Goal: Task Accomplishment & Management: Use online tool/utility

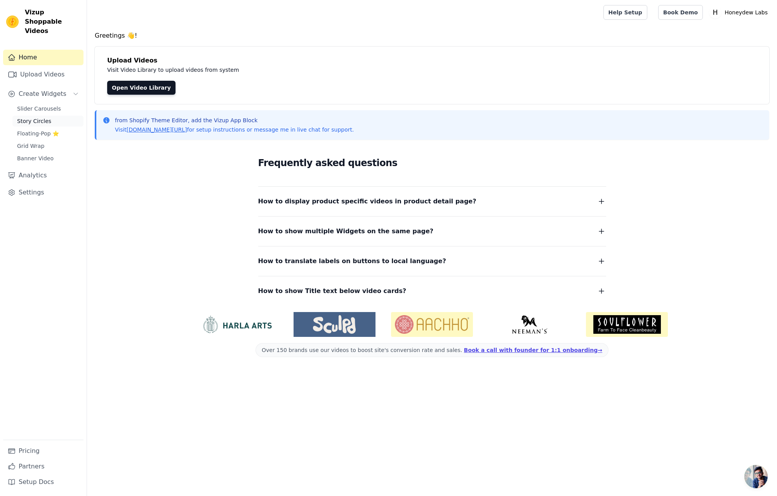
click at [28, 117] on span "Story Circles" at bounding box center [34, 121] width 34 height 8
click at [36, 105] on span "Slider Carousels" at bounding box center [39, 109] width 44 height 8
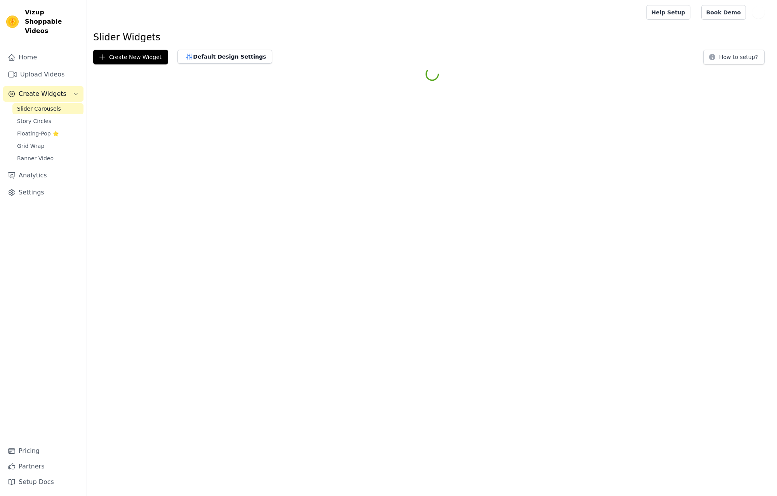
click at [35, 105] on span "Slider Carousels" at bounding box center [39, 109] width 44 height 8
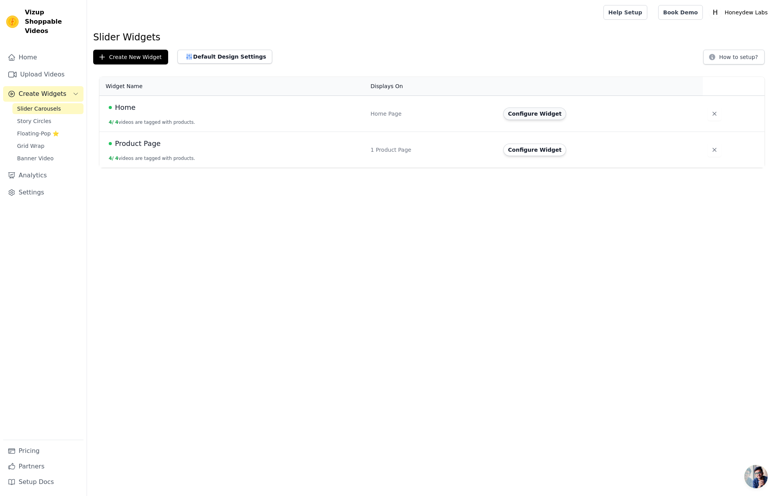
click at [553, 118] on button "Configure Widget" at bounding box center [534, 114] width 63 height 12
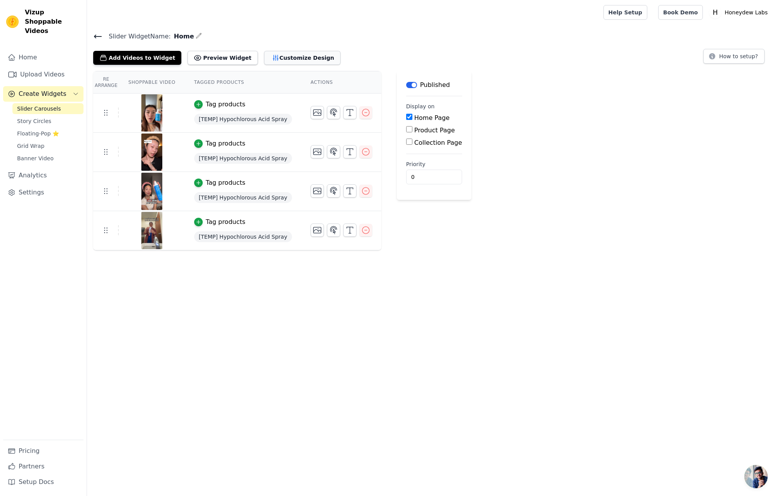
click at [290, 55] on button "Customize Design" at bounding box center [302, 58] width 76 height 14
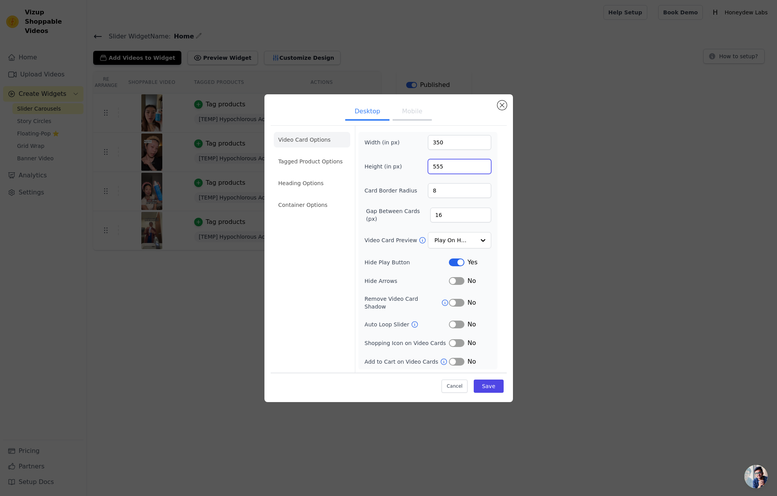
drag, startPoint x: 453, startPoint y: 177, endPoint x: 456, endPoint y: 170, distance: 6.9
click at [427, 174] on div "Height (in px) 555" at bounding box center [428, 166] width 127 height 15
click at [456, 170] on input "555" at bounding box center [459, 166] width 63 height 15
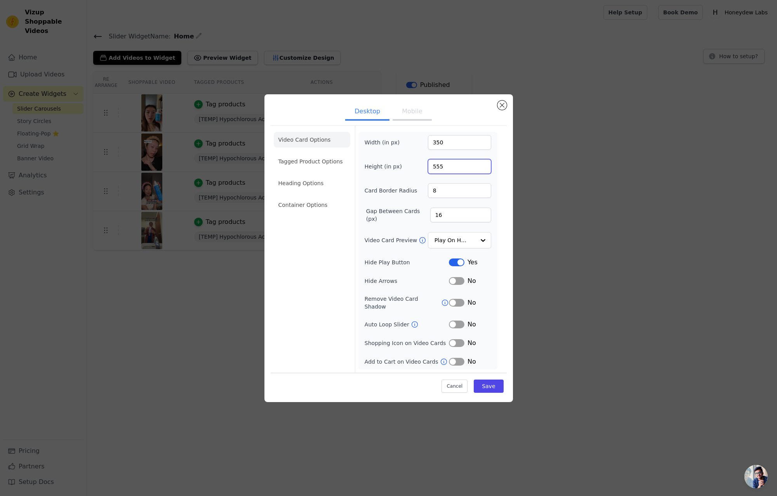
click at [456, 170] on input "555" at bounding box center [459, 166] width 63 height 15
click at [457, 170] on input "555" at bounding box center [459, 166] width 63 height 15
drag, startPoint x: 451, startPoint y: 172, endPoint x: 425, endPoint y: 170, distance: 25.7
click at [425, 170] on div "Height (in px) 555" at bounding box center [428, 166] width 127 height 15
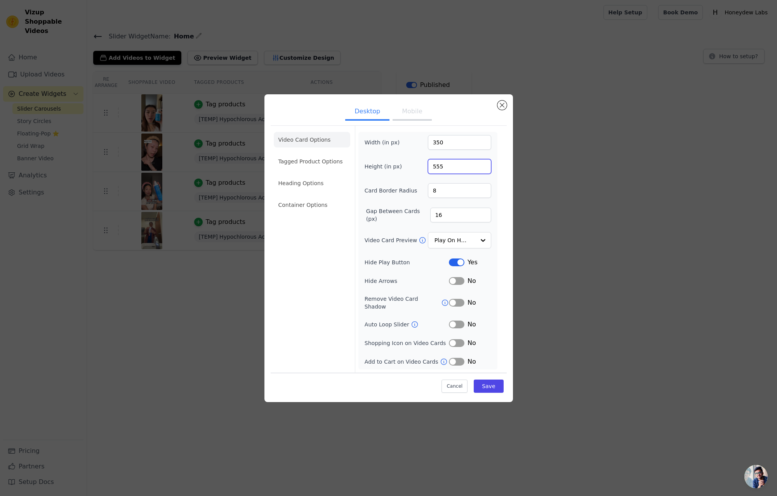
click at [436, 170] on input "555" at bounding box center [459, 166] width 63 height 15
drag, startPoint x: 432, startPoint y: 172, endPoint x: 453, endPoint y: 169, distance: 21.9
click at [453, 169] on input "555" at bounding box center [459, 166] width 63 height 15
type input "350"
drag, startPoint x: 420, startPoint y: 142, endPoint x: 415, endPoint y: 142, distance: 5.0
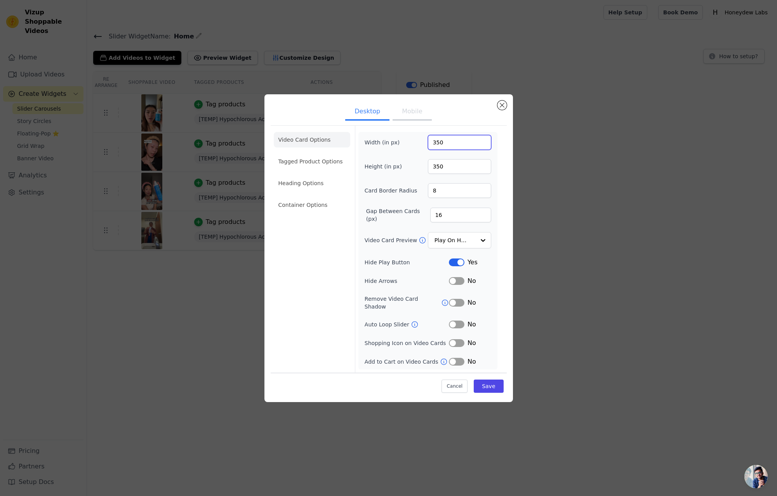
click at [415, 142] on div "Width (in px) 350" at bounding box center [428, 142] width 127 height 15
type input "150"
click at [491, 380] on button "Save" at bounding box center [489, 386] width 30 height 13
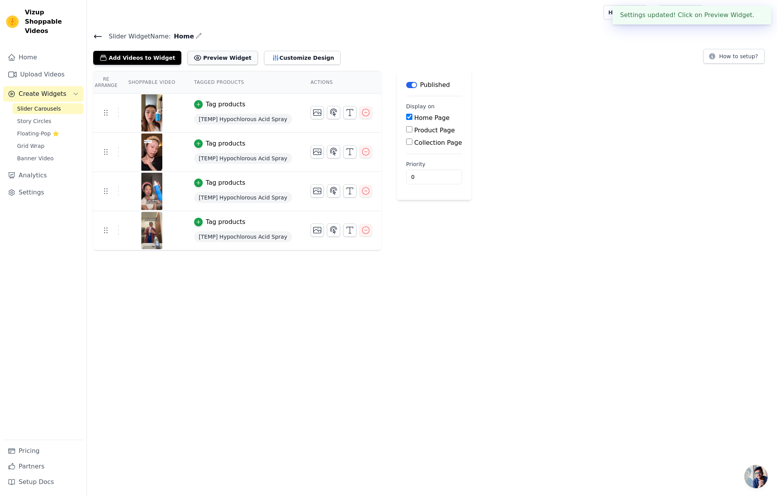
click at [214, 61] on button "Preview Widget" at bounding box center [223, 58] width 70 height 14
click at [216, 54] on button "Preview Widget" at bounding box center [223, 58] width 70 height 14
click at [282, 60] on button "Customize Design" at bounding box center [302, 58] width 76 height 14
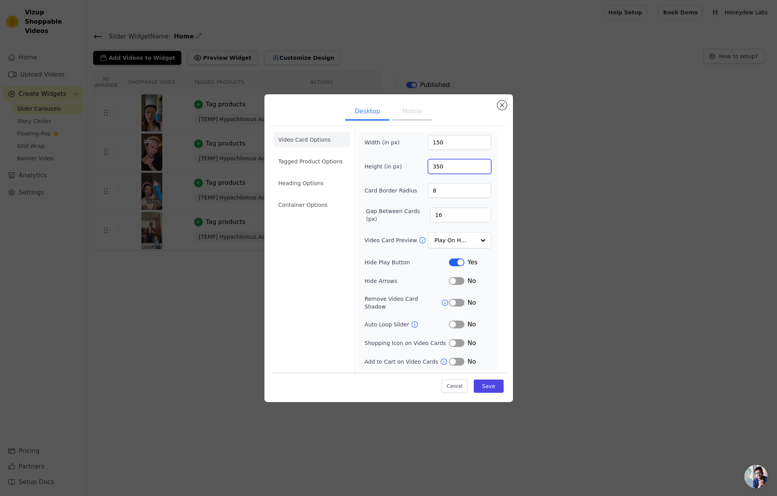
drag, startPoint x: 444, startPoint y: 170, endPoint x: 399, endPoint y: 165, distance: 45.3
click at [399, 165] on div "Height (in px) 350" at bounding box center [428, 166] width 127 height 15
drag, startPoint x: 452, startPoint y: 144, endPoint x: 417, endPoint y: 141, distance: 34.3
click at [417, 141] on div "Width (in px) 150" at bounding box center [428, 142] width 127 height 15
click at [451, 165] on input "350" at bounding box center [459, 166] width 63 height 15
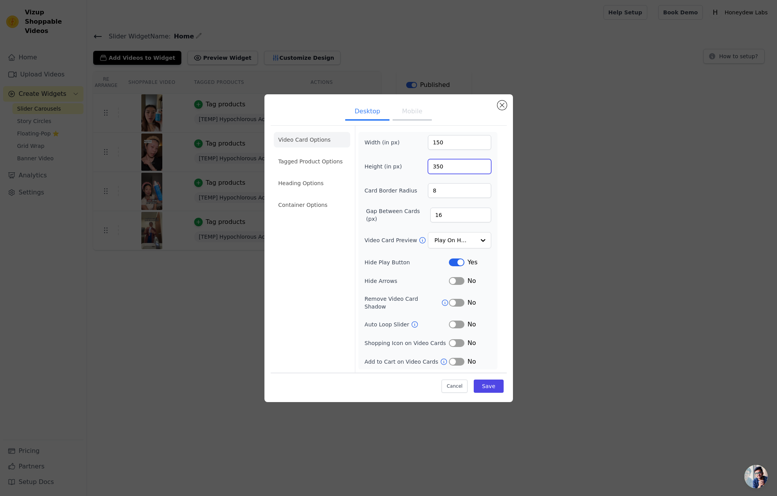
drag, startPoint x: 442, startPoint y: 170, endPoint x: 436, endPoint y: 170, distance: 6.2
click at [436, 170] on input "350" at bounding box center [459, 166] width 63 height 15
type input "300"
click at [496, 382] on button "Save" at bounding box center [489, 386] width 30 height 13
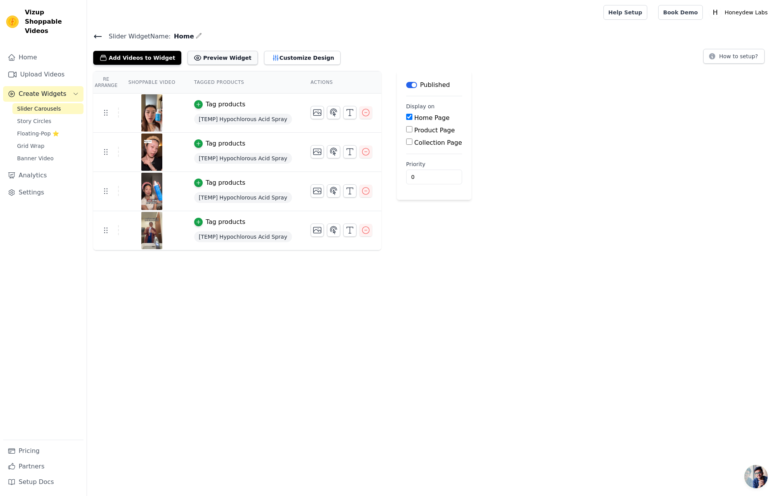
click at [230, 59] on button "Preview Widget" at bounding box center [223, 58] width 70 height 14
click at [202, 59] on button "Preview Widget" at bounding box center [223, 58] width 70 height 14
click at [287, 64] on div "Slider Widget Name: Home Add Videos to Widget Preview Widget Customize Design H…" at bounding box center [432, 140] width 690 height 219
click at [287, 56] on button "Customize Design" at bounding box center [302, 58] width 76 height 14
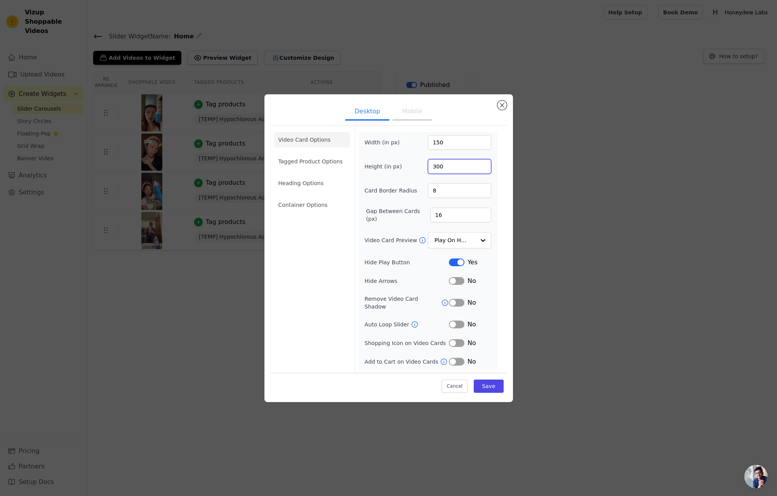
click at [467, 174] on input "300" at bounding box center [459, 166] width 63 height 15
drag, startPoint x: 456, startPoint y: 149, endPoint x: 428, endPoint y: 149, distance: 27.6
click at [428, 149] on input "150" at bounding box center [459, 142] width 63 height 15
type input "200"
click at [488, 384] on button "Save" at bounding box center [489, 386] width 30 height 13
